Goal: Information Seeking & Learning: Learn about a topic

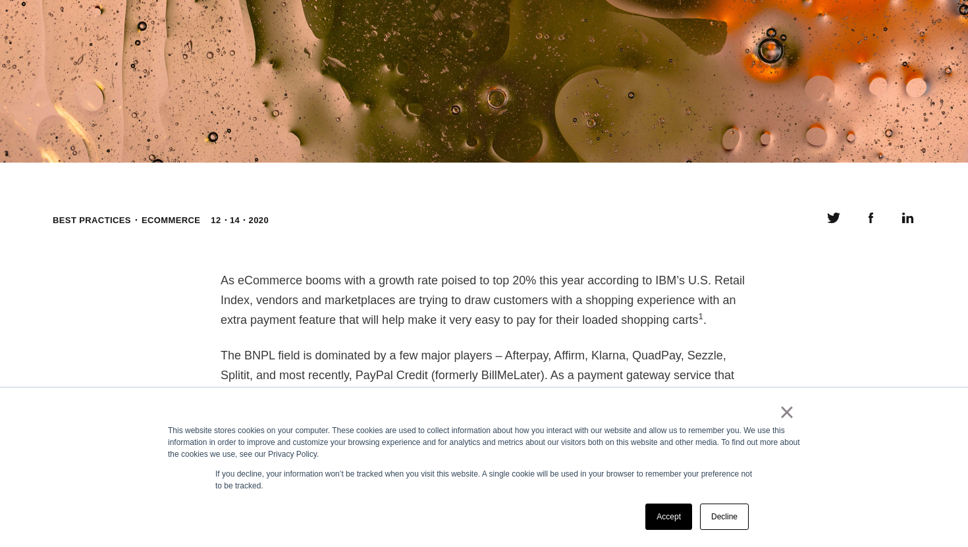
scroll to position [869, 0]
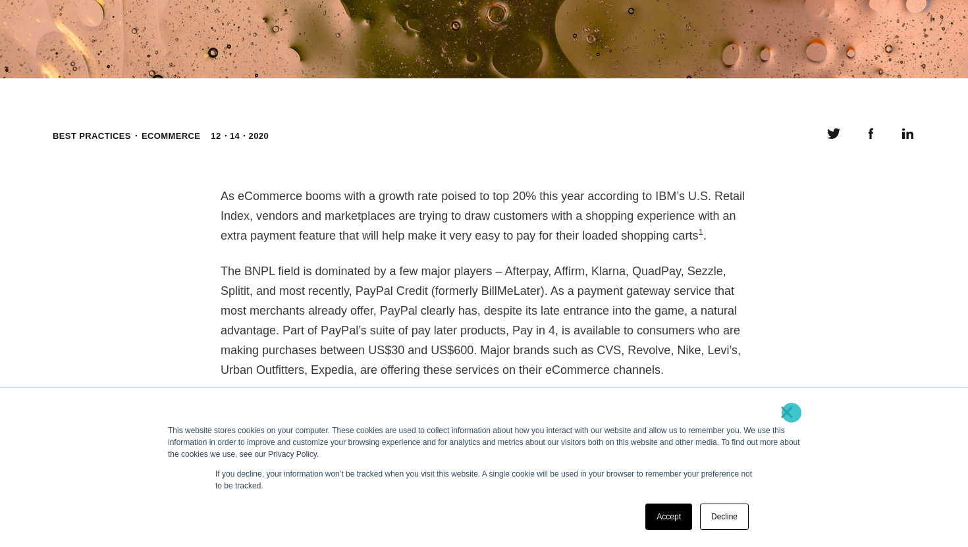
click at [790, 413] on link "×" at bounding box center [787, 412] width 16 height 12
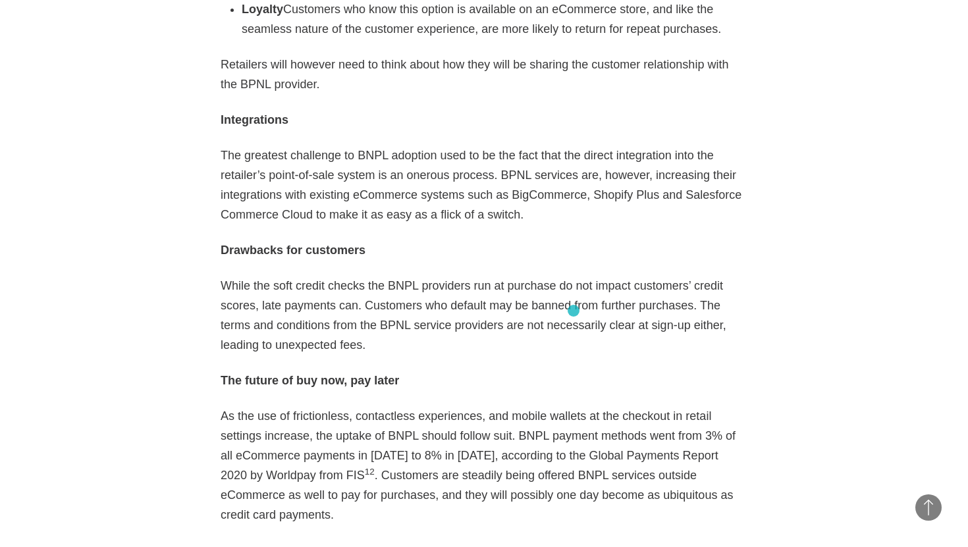
scroll to position [2597, 0]
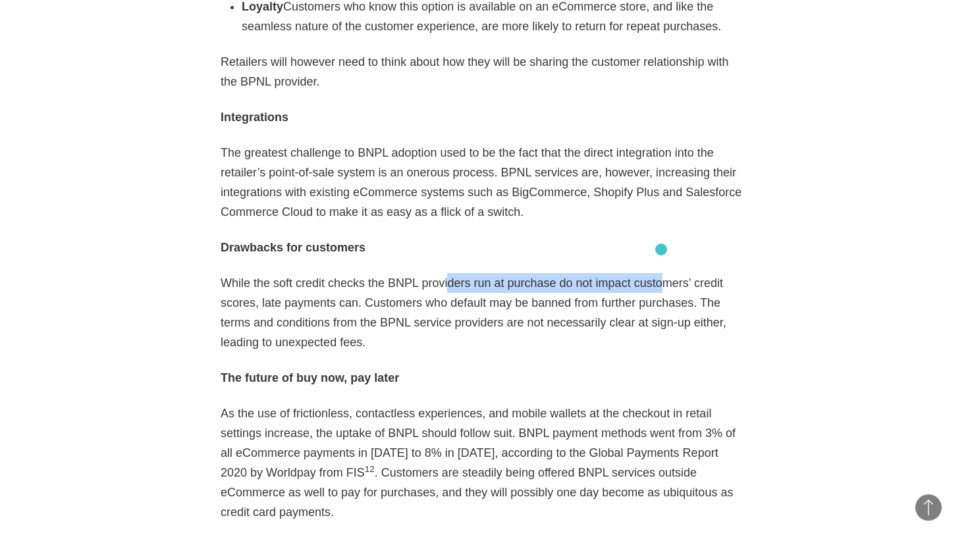
drag, startPoint x: 447, startPoint y: 241, endPoint x: 663, endPoint y: 249, distance: 216.1
click at [663, 273] on p "While the soft credit checks the BNPL providers run at purchase do not impact c…" at bounding box center [484, 312] width 527 height 79
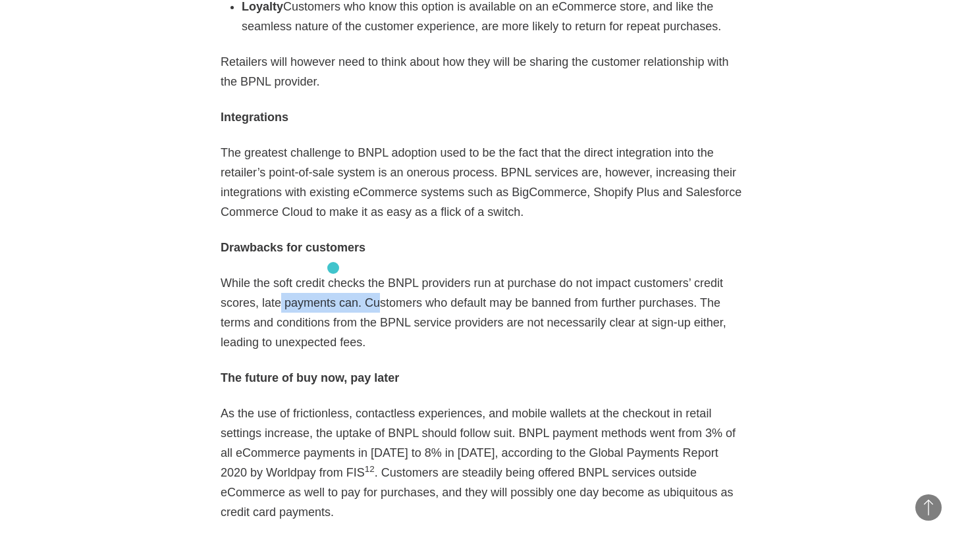
drag, startPoint x: 279, startPoint y: 268, endPoint x: 375, endPoint y: 269, distance: 96.1
click at [374, 273] on p "While the soft credit checks the BNPL providers run at purchase do not impact c…" at bounding box center [484, 312] width 527 height 79
click at [410, 275] on p "While the soft credit checks the BNPL providers run at purchase do not impact c…" at bounding box center [484, 312] width 527 height 79
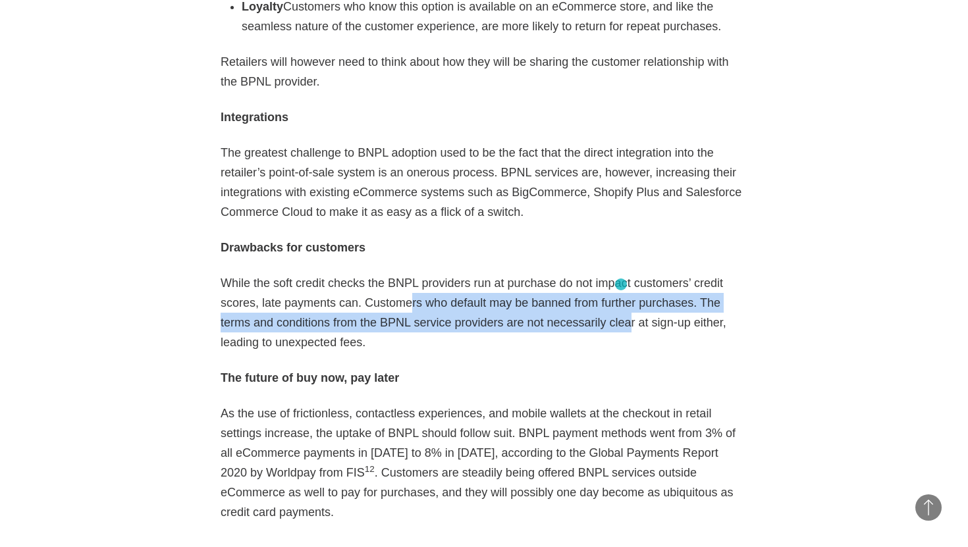
drag, startPoint x: 408, startPoint y: 263, endPoint x: 628, endPoint y: 283, distance: 220.2
click at [628, 283] on p "While the soft credit checks the BNPL providers run at purchase do not impact c…" at bounding box center [484, 312] width 527 height 79
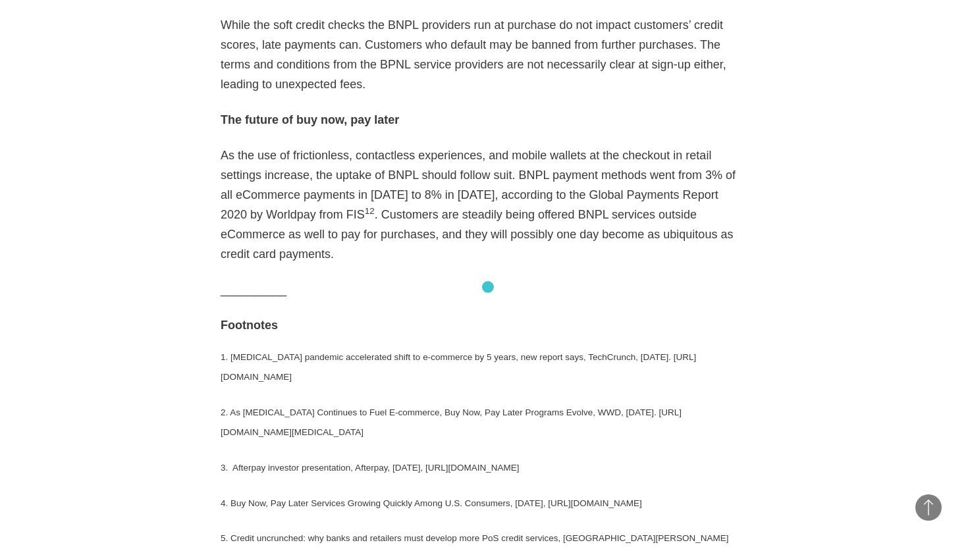
scroll to position [2857, 0]
